Goal: Information Seeking & Learning: Learn about a topic

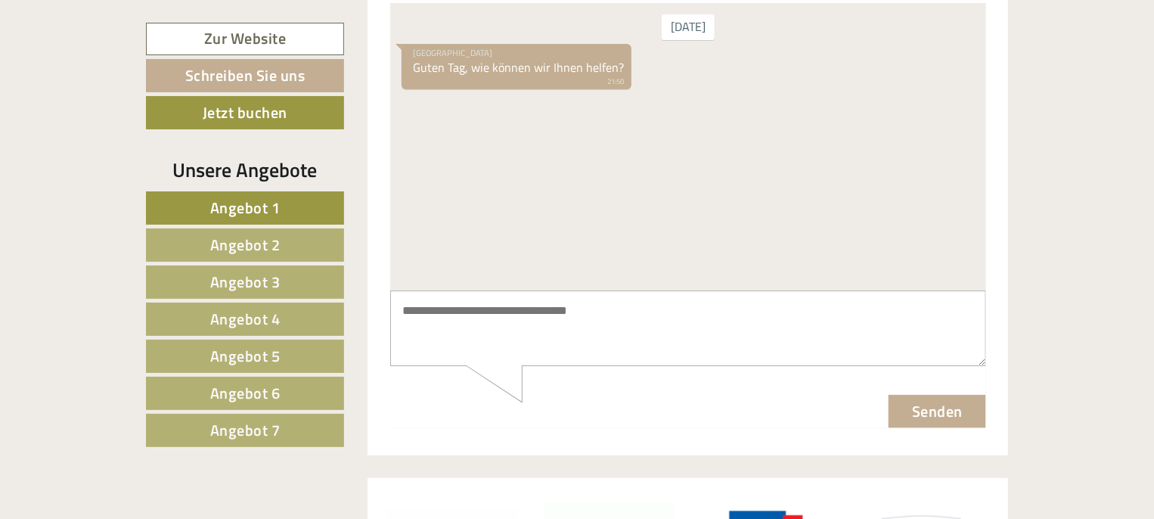
scroll to position [5931, 0]
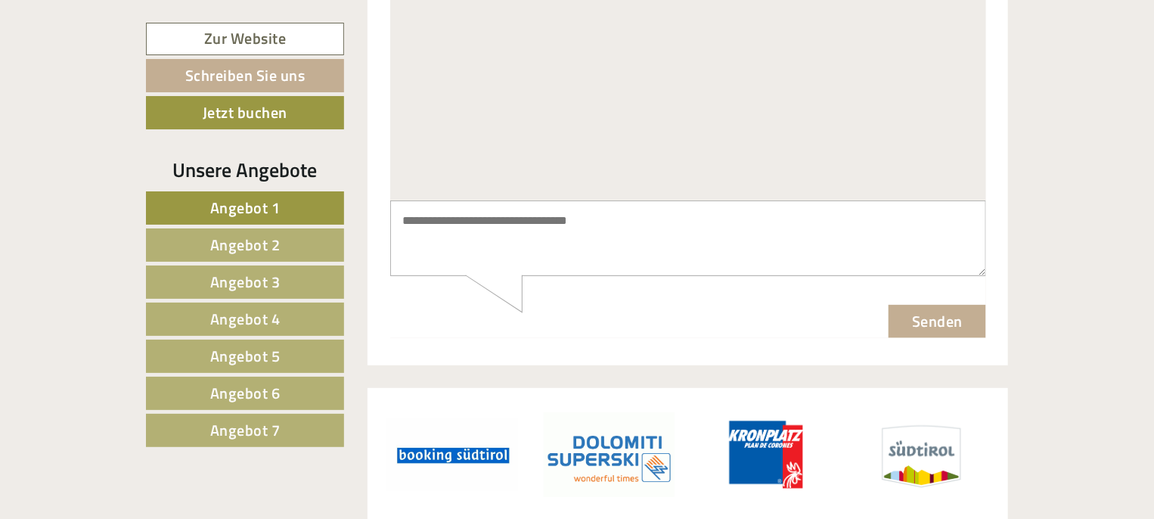
click at [252, 323] on span "Angebot 4" at bounding box center [245, 318] width 70 height 23
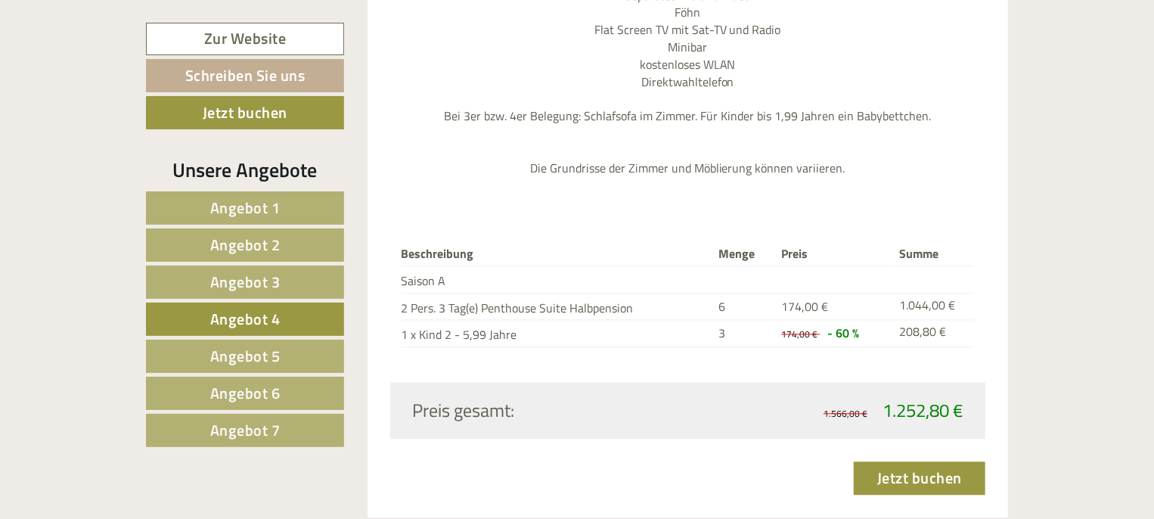
scroll to position [1640, 0]
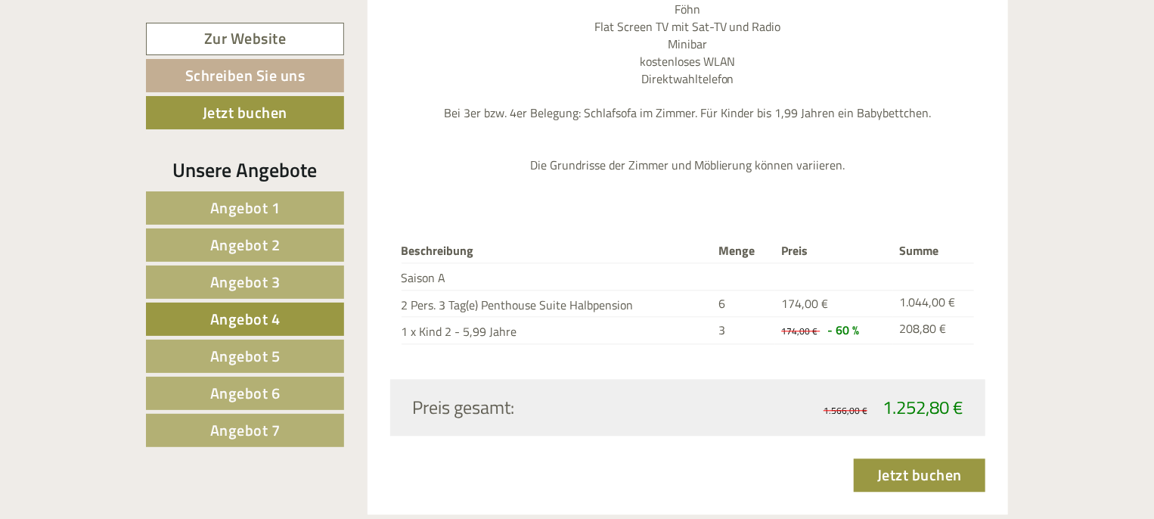
click at [266, 349] on span "Angebot 5" at bounding box center [245, 355] width 70 height 23
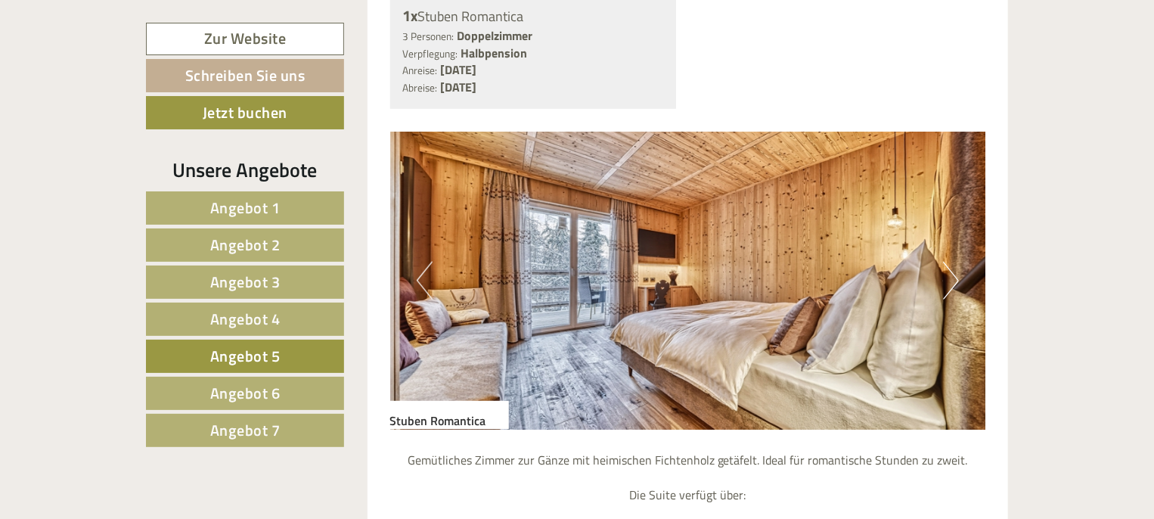
scroll to position [1003, 0]
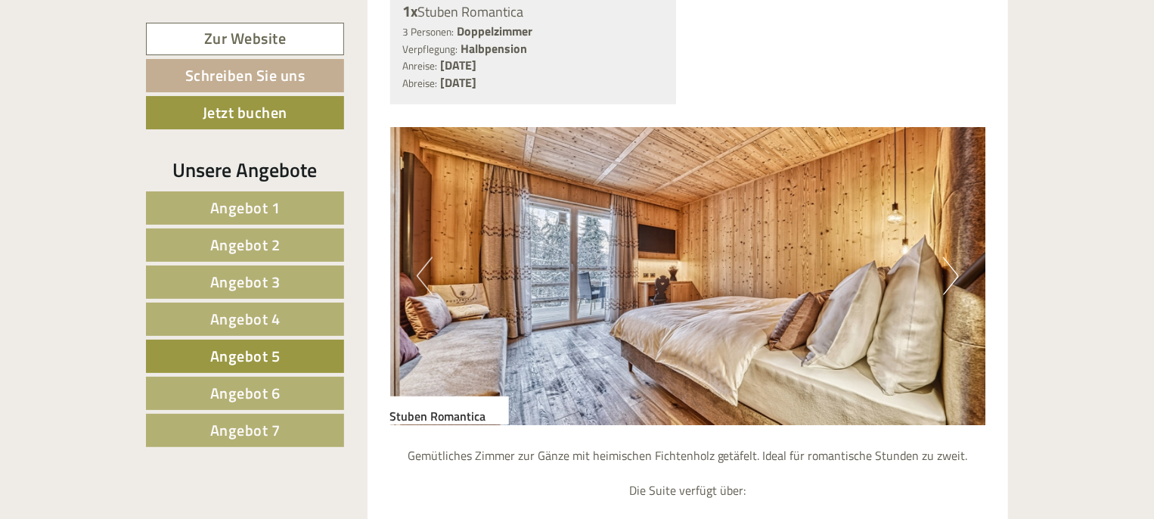
click at [948, 257] on button "Next" at bounding box center [951, 276] width 16 height 38
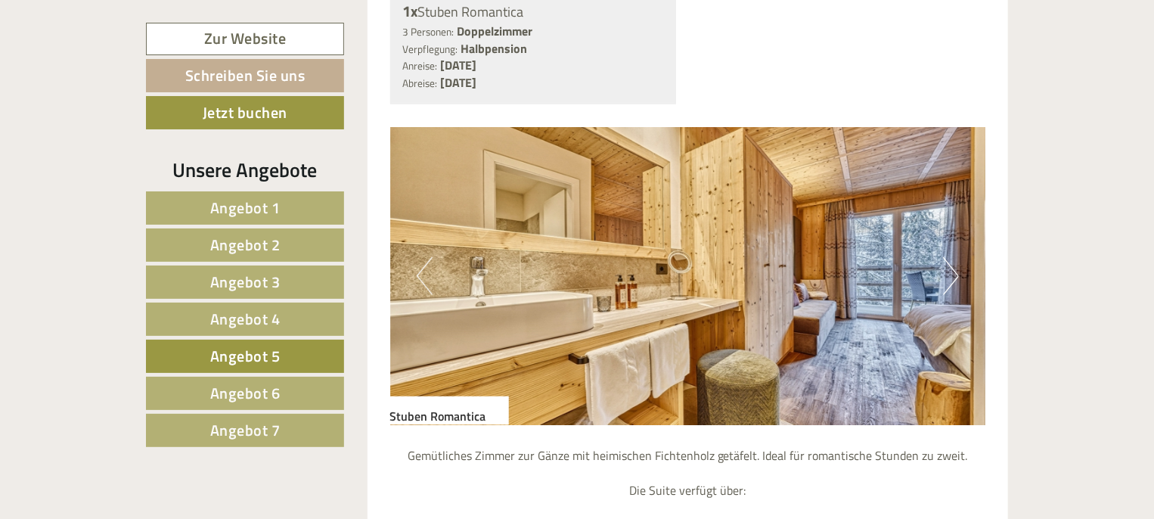
click at [954, 257] on button "Next" at bounding box center [951, 276] width 16 height 38
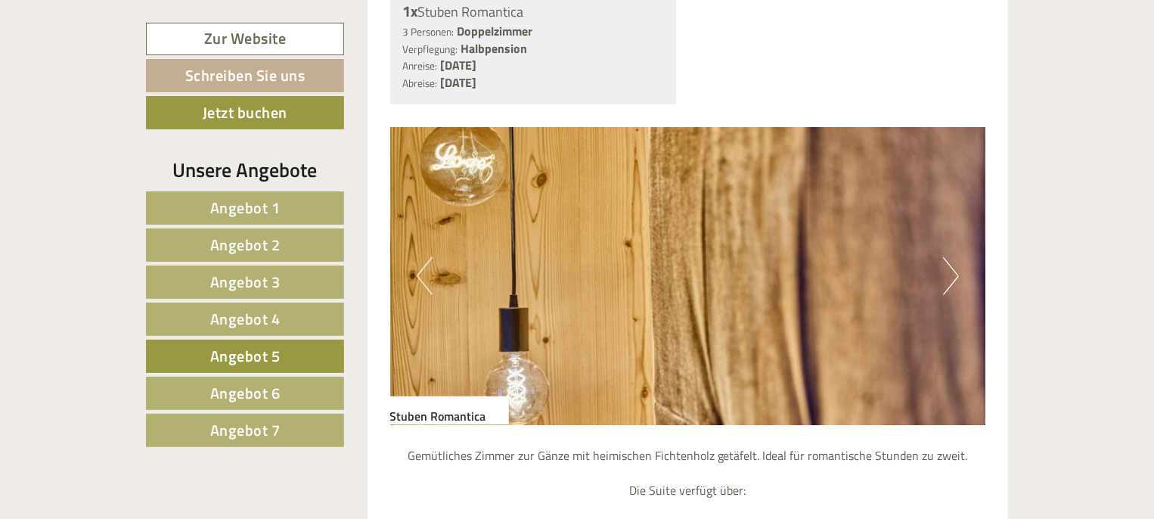
click at [954, 257] on button "Next" at bounding box center [951, 276] width 16 height 38
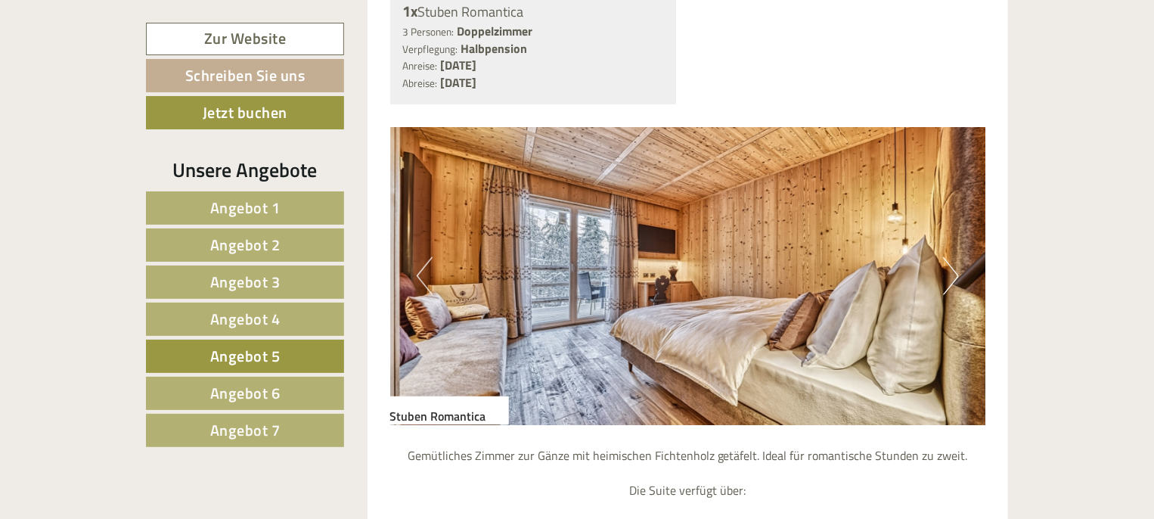
click at [954, 257] on button "Next" at bounding box center [951, 276] width 16 height 38
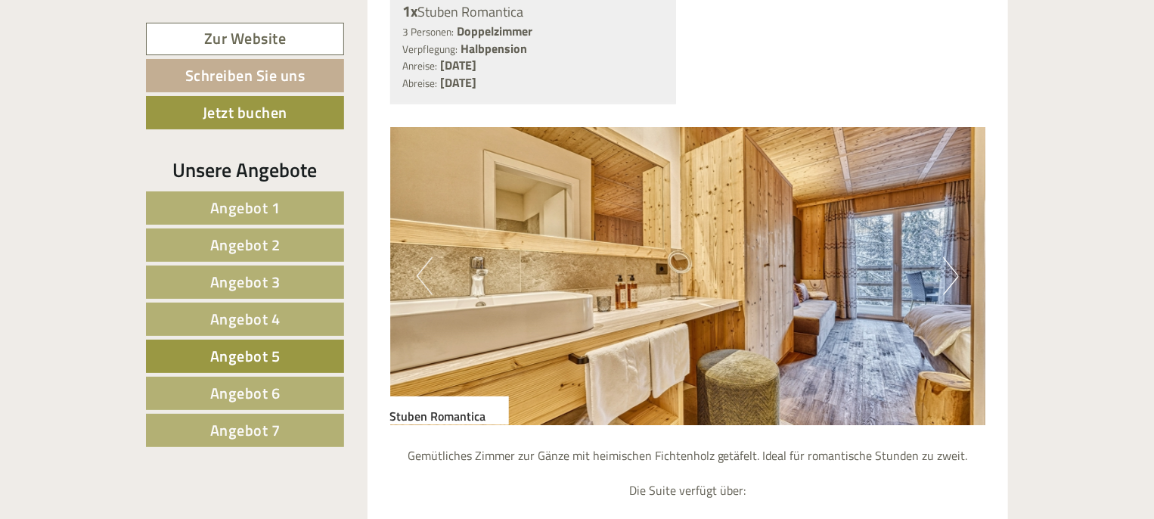
click at [954, 257] on button "Next" at bounding box center [951, 276] width 16 height 38
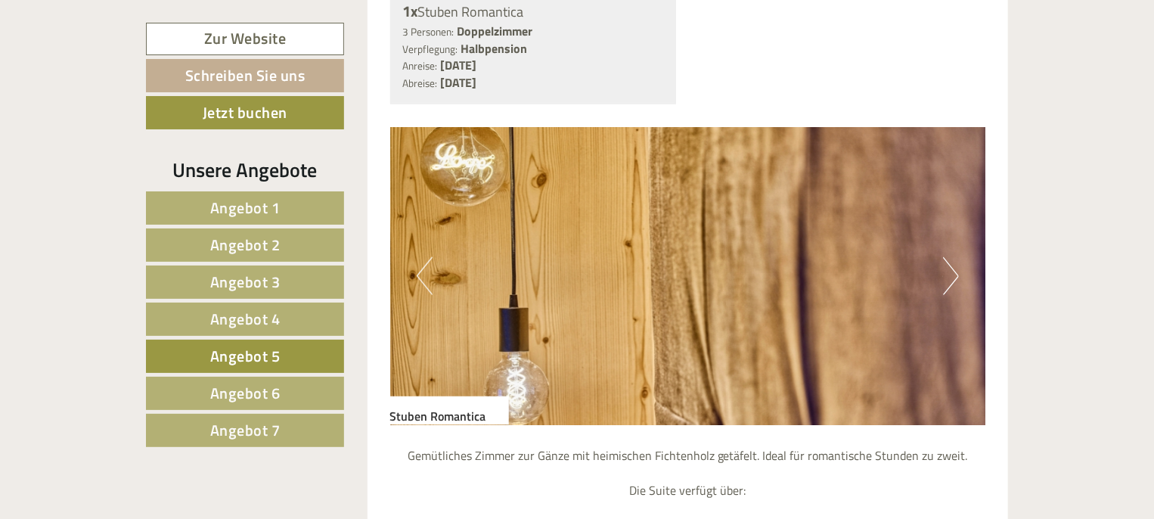
click at [954, 257] on button "Next" at bounding box center [951, 276] width 16 height 38
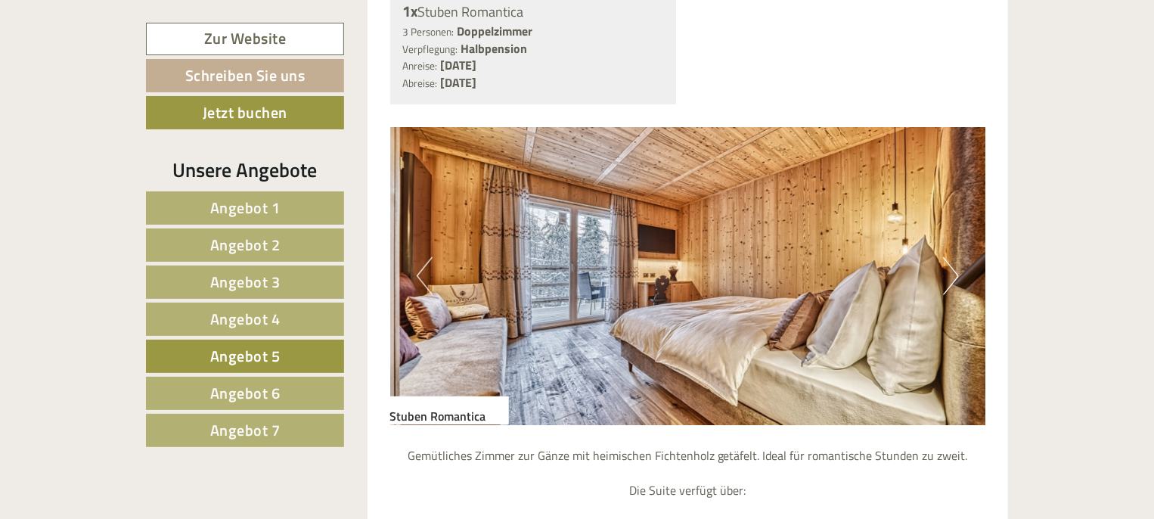
click at [244, 385] on span "Angebot 6" at bounding box center [245, 392] width 70 height 23
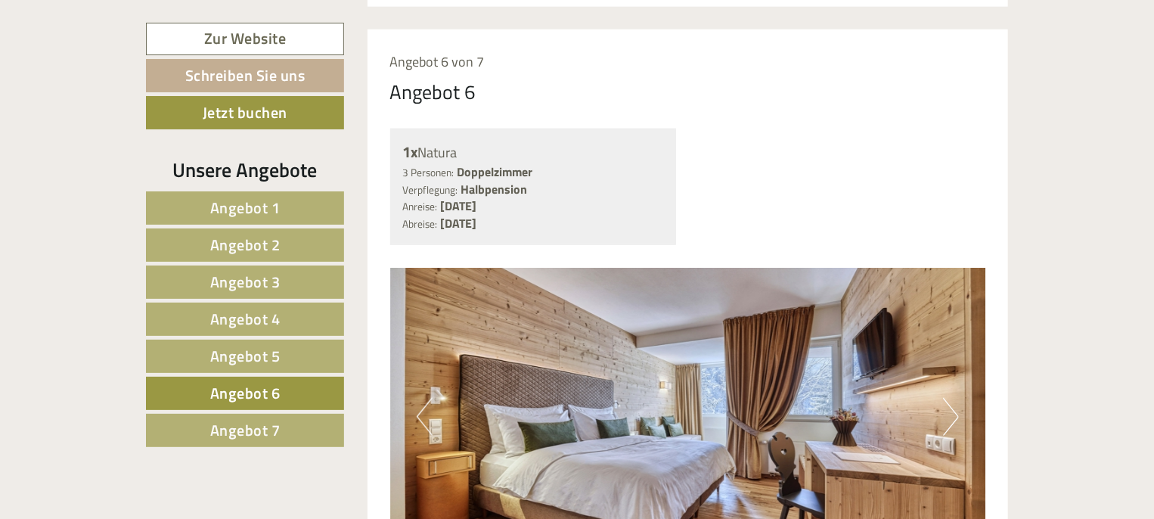
click at [954, 398] on button "Next" at bounding box center [951, 417] width 16 height 38
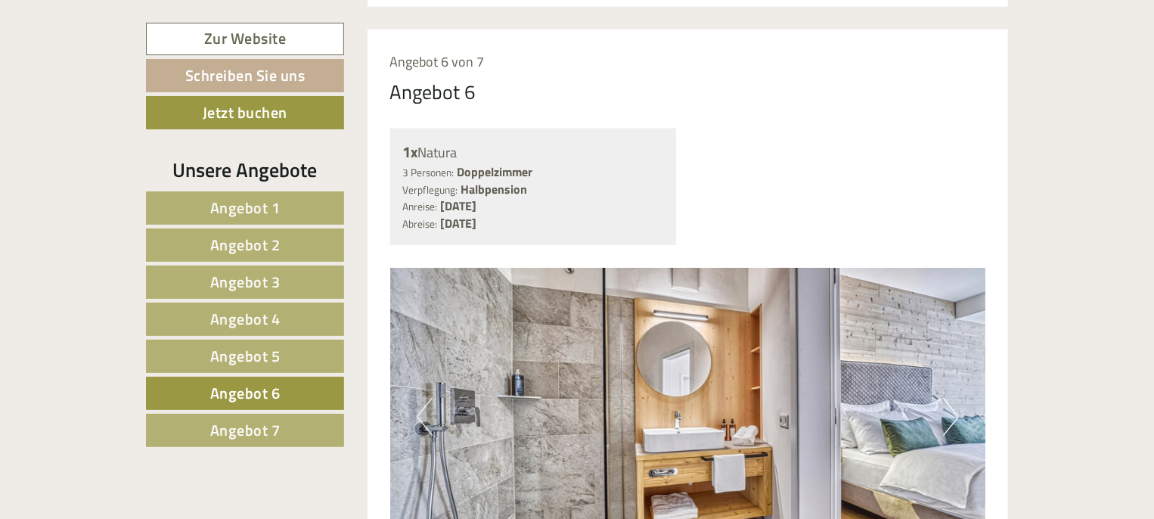
click at [954, 398] on button "Next" at bounding box center [951, 417] width 16 height 38
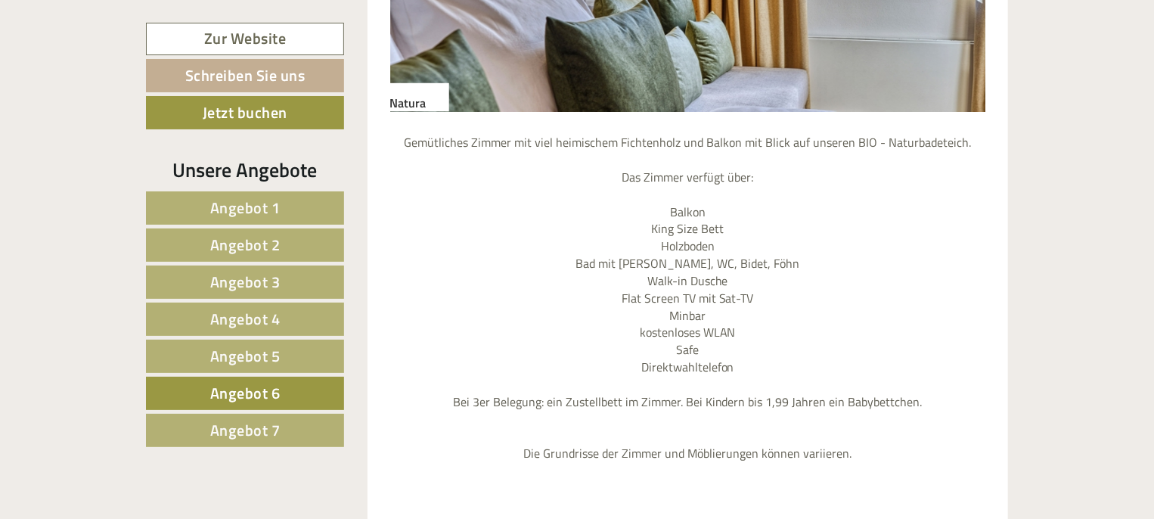
scroll to position [1770, 0]
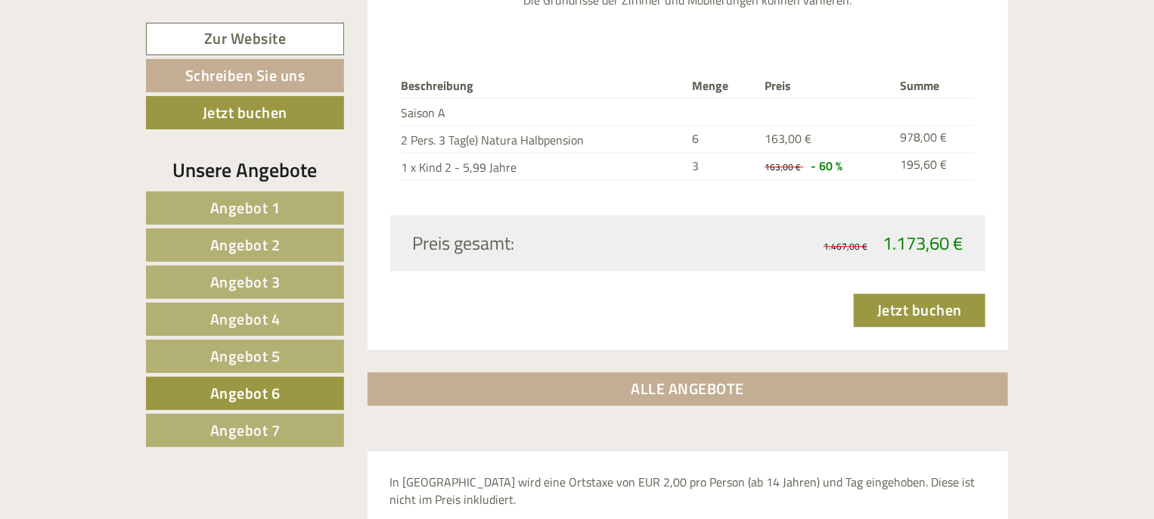
click at [251, 414] on link "Angebot 7" at bounding box center [245, 430] width 198 height 33
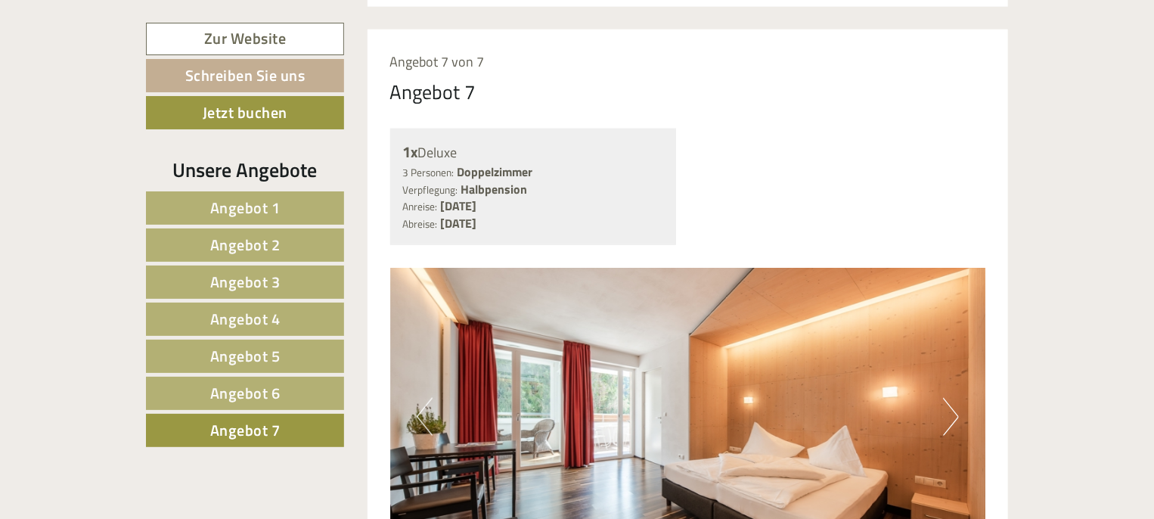
click at [953, 398] on button "Next" at bounding box center [951, 417] width 16 height 38
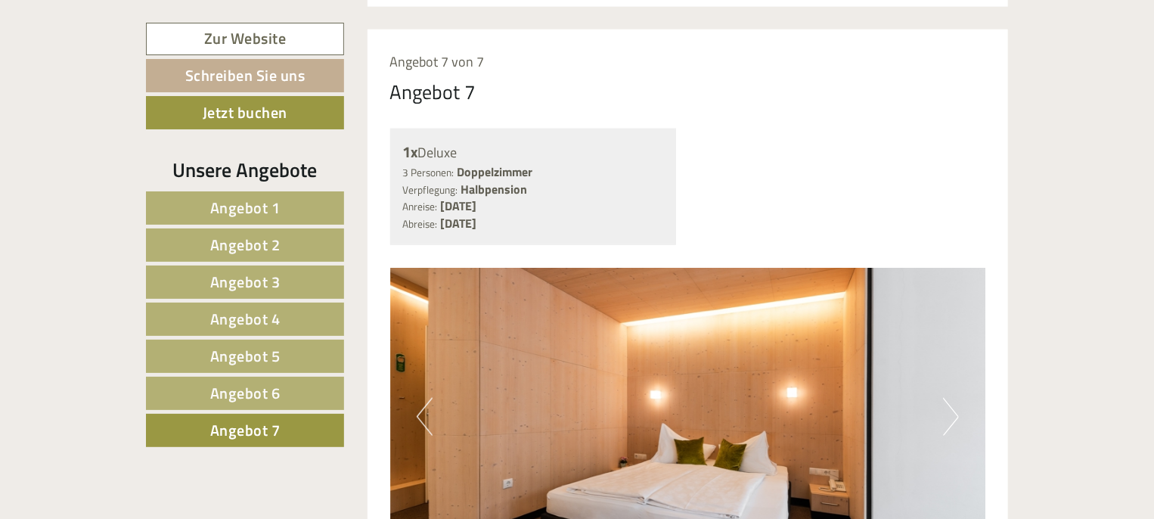
click at [953, 398] on button "Next" at bounding box center [951, 417] width 16 height 38
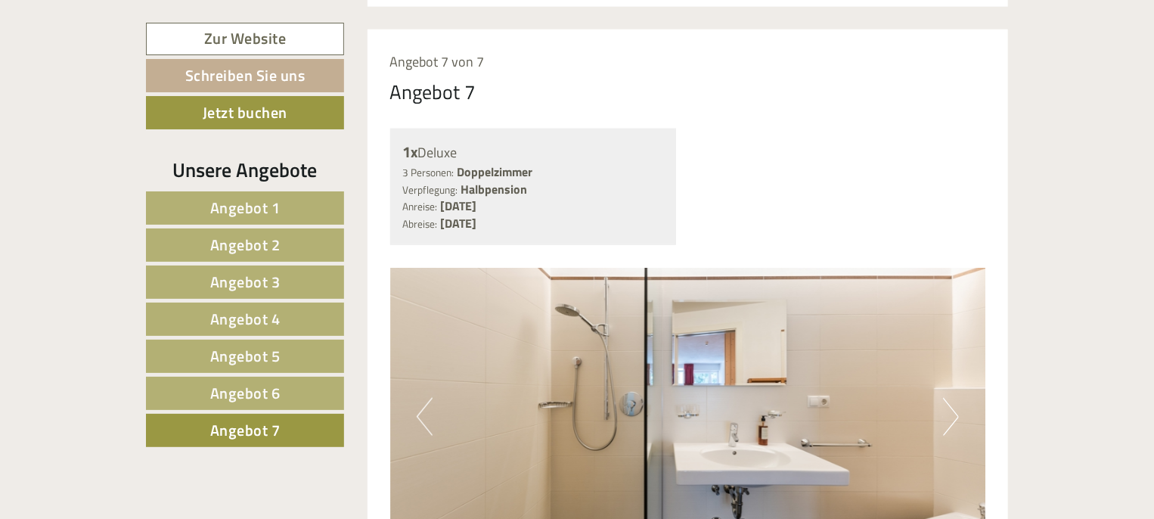
click at [953, 398] on button "Next" at bounding box center [951, 417] width 16 height 38
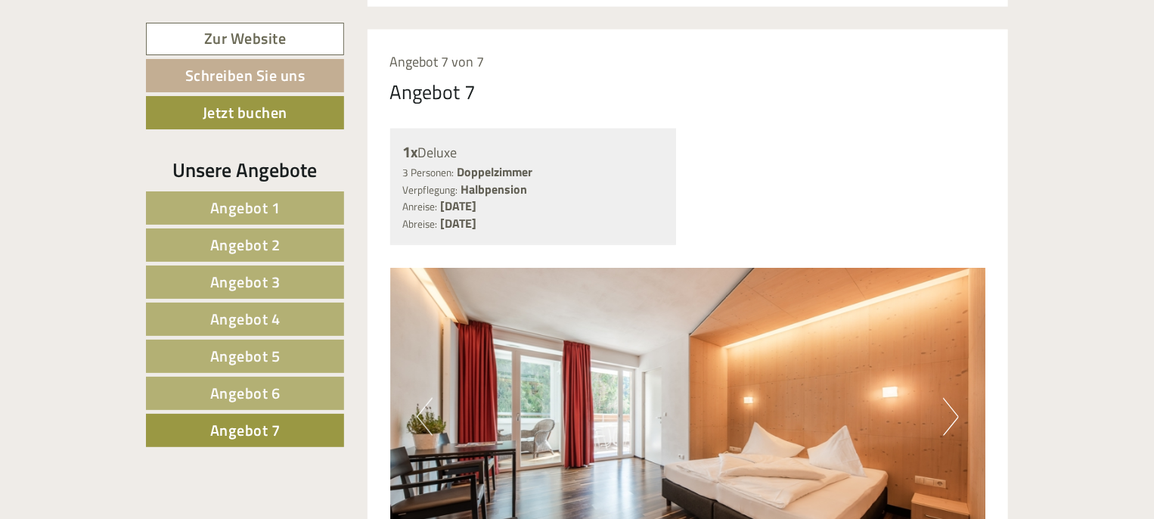
drag, startPoint x: 1149, startPoint y: 403, endPoint x: 1159, endPoint y: 403, distance: 9.8
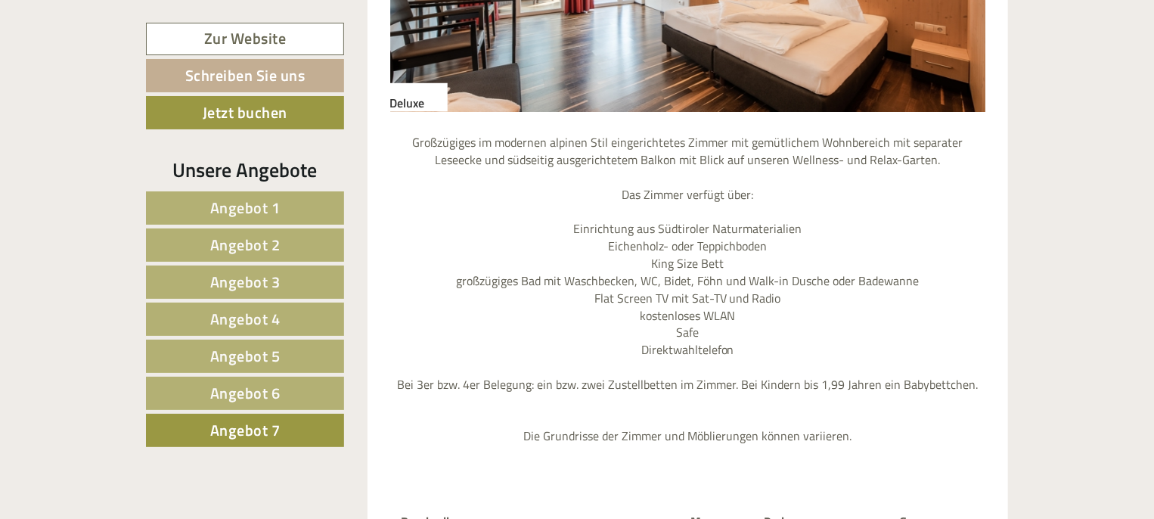
scroll to position [1769, 0]
